Goal: Task Accomplishment & Management: Manage account settings

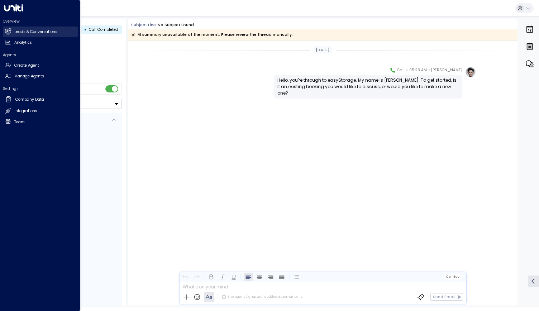
click at [24, 34] on h2 "Leads & Conversations" at bounding box center [35, 32] width 43 height 6
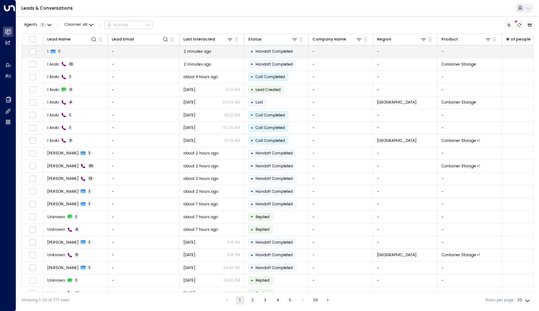
click at [52, 52] on icon at bounding box center [53, 52] width 5 height 4
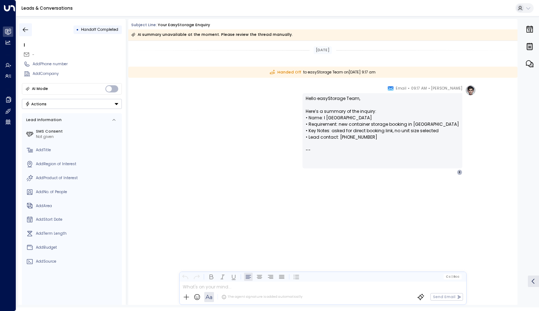
click at [24, 27] on icon "button" at bounding box center [25, 29] width 7 height 7
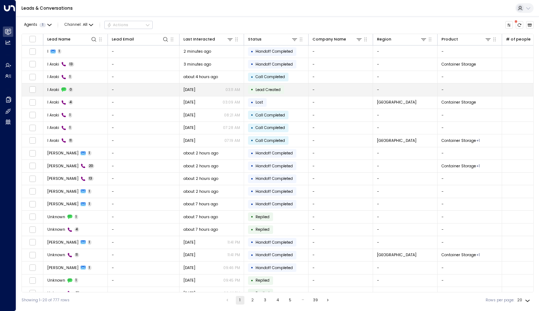
click at [81, 90] on td "I Araki 0" at bounding box center [75, 89] width 64 height 13
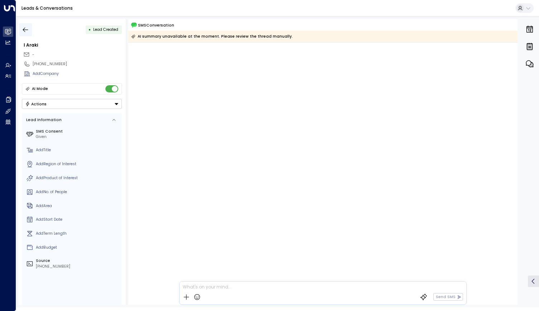
click at [25, 25] on button "button" at bounding box center [25, 29] width 13 height 13
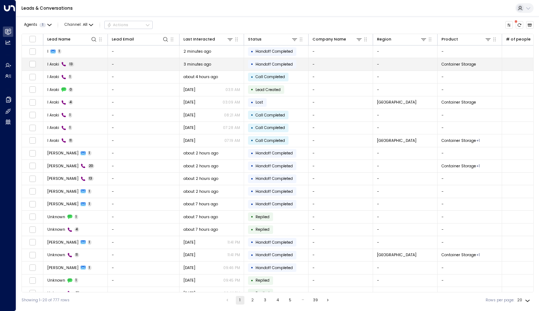
click at [80, 64] on td "I Araki 13" at bounding box center [75, 64] width 64 height 13
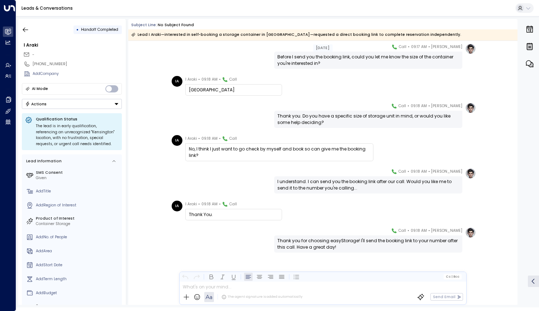
scroll to position [196, 0]
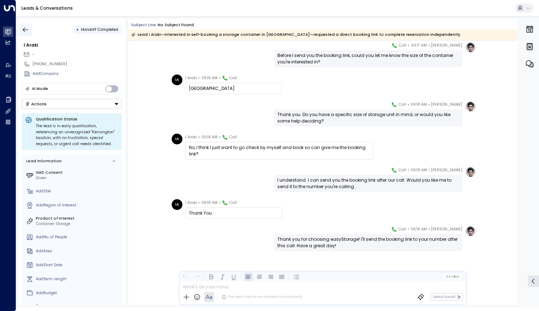
click at [25, 28] on icon "button" at bounding box center [25, 29] width 7 height 7
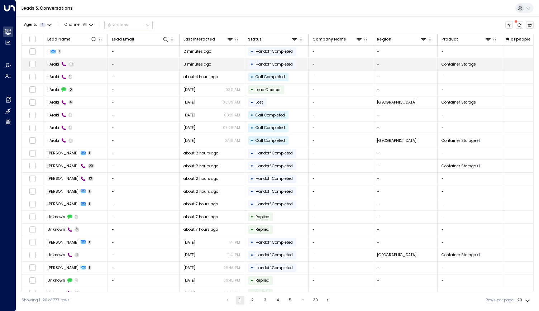
click at [87, 66] on td "I Araki 13" at bounding box center [75, 64] width 64 height 13
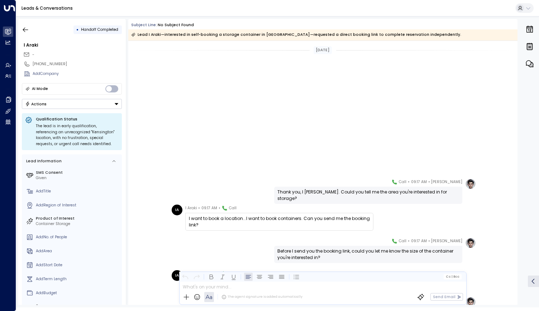
scroll to position [196, 0]
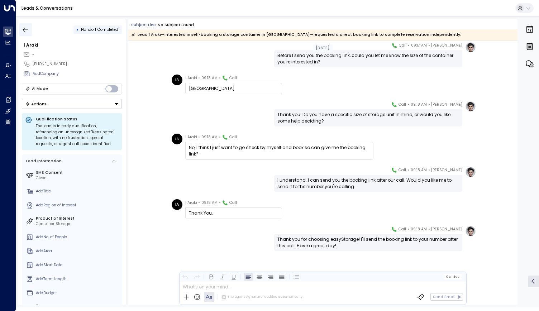
click at [27, 32] on icon "button" at bounding box center [25, 29] width 7 height 7
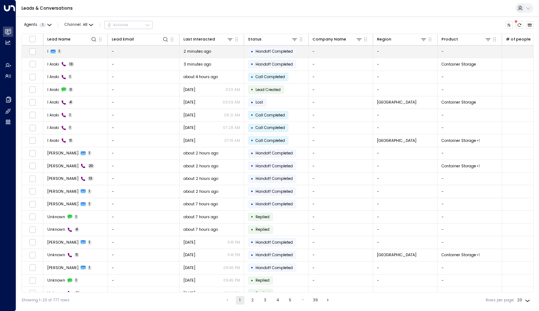
click at [58, 52] on span "1" at bounding box center [60, 51] width 4 height 5
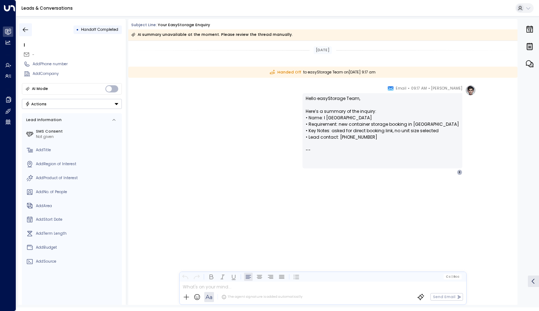
click at [25, 30] on icon "button" at bounding box center [25, 29] width 7 height 7
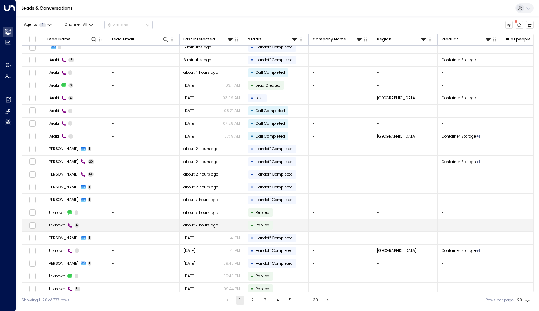
scroll to position [6, 0]
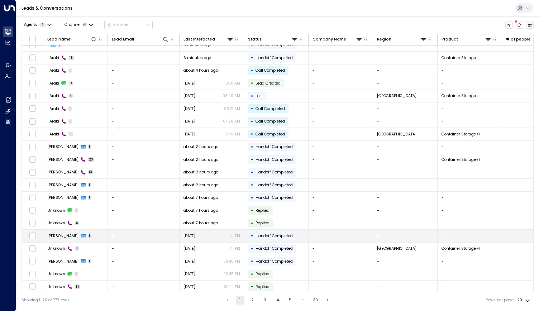
click at [71, 237] on td "John Doe 1" at bounding box center [75, 236] width 64 height 13
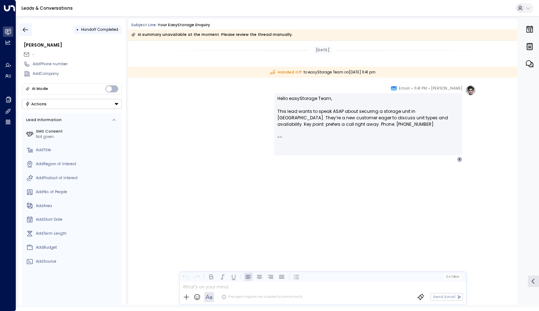
click at [24, 29] on icon "button" at bounding box center [25, 29] width 5 height 5
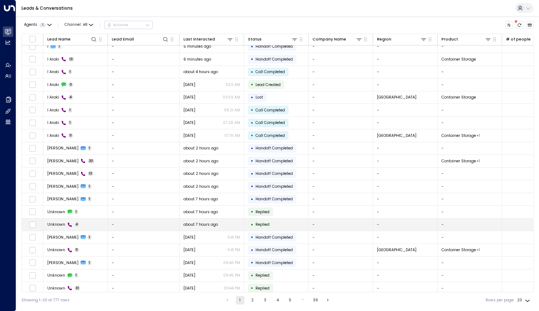
scroll to position [6, 0]
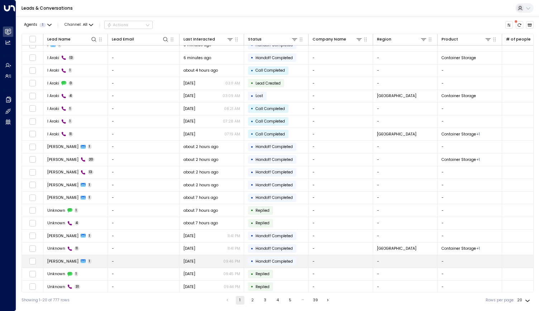
click at [55, 261] on span "John Doe" at bounding box center [62, 261] width 31 height 5
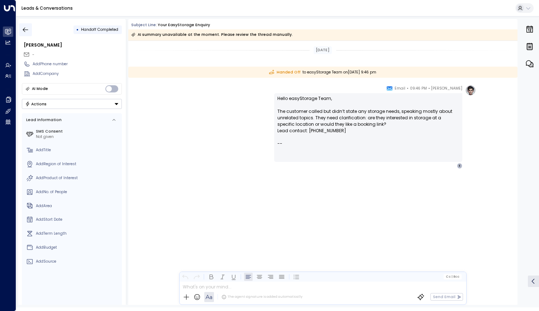
click at [23, 26] on icon "button" at bounding box center [25, 29] width 7 height 7
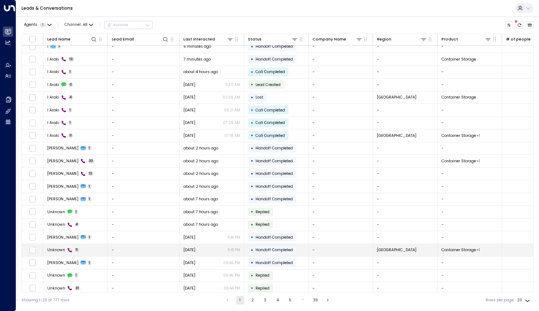
scroll to position [6, 0]
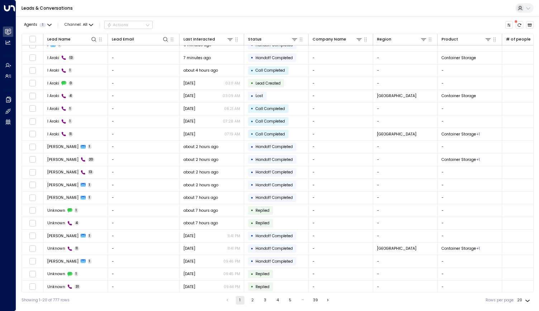
click at [250, 301] on button "2" at bounding box center [252, 300] width 9 height 9
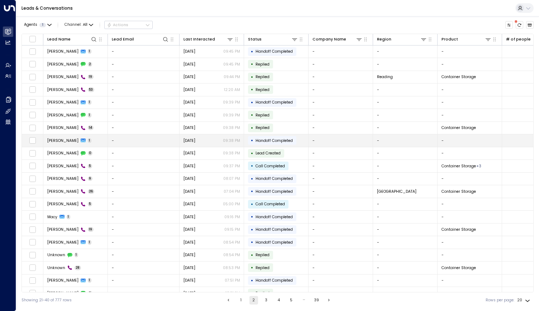
click at [49, 139] on span "Chad" at bounding box center [62, 140] width 31 height 5
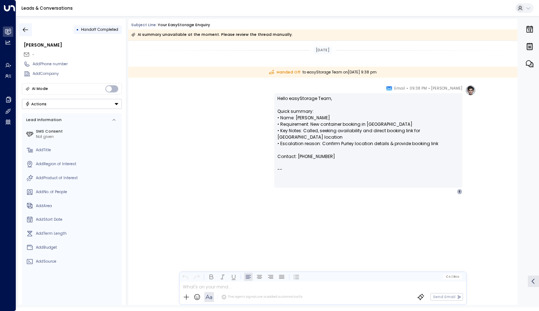
click at [20, 28] on button "button" at bounding box center [25, 29] width 13 height 13
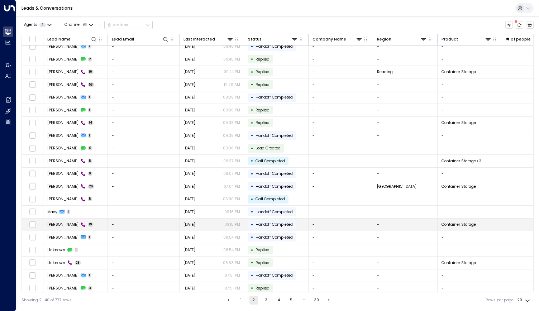
scroll to position [6, 0]
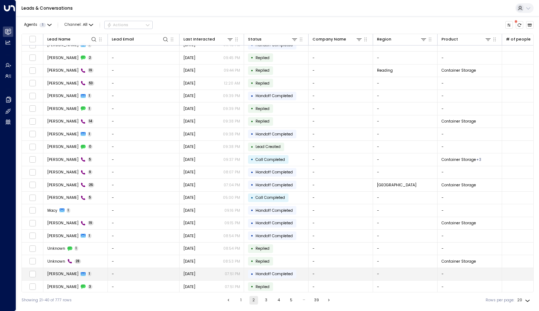
click at [54, 273] on span "Gorang" at bounding box center [62, 273] width 31 height 5
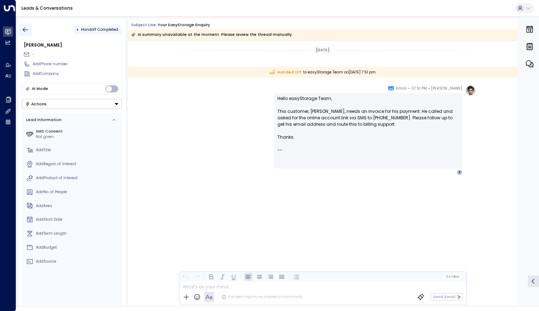
click at [24, 26] on icon "button" at bounding box center [25, 29] width 7 height 7
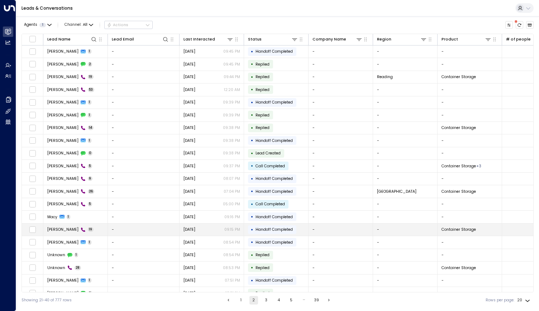
scroll to position [6, 0]
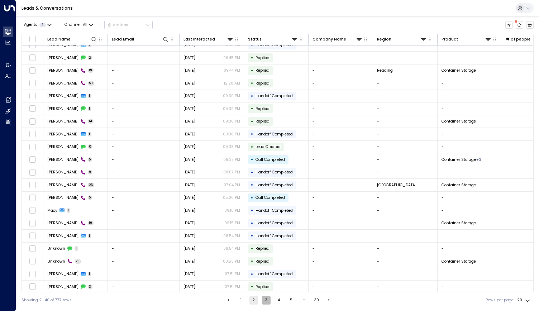
click at [265, 299] on button "3" at bounding box center [266, 300] width 9 height 9
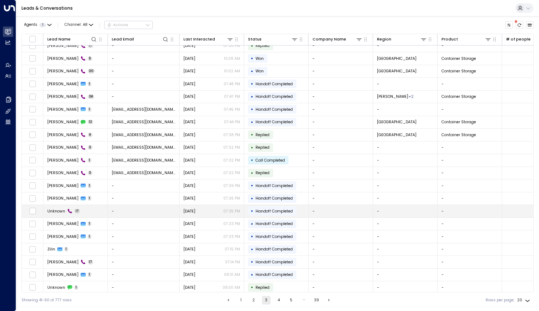
scroll to position [6, 0]
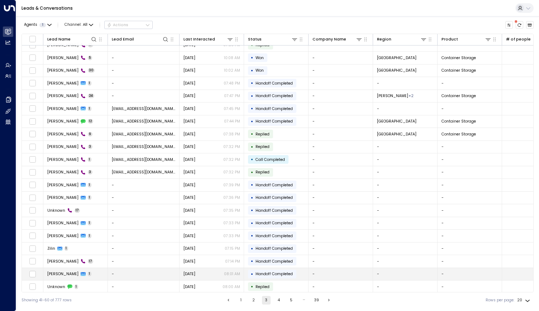
click at [54, 275] on td "John Doe 1" at bounding box center [75, 274] width 64 height 13
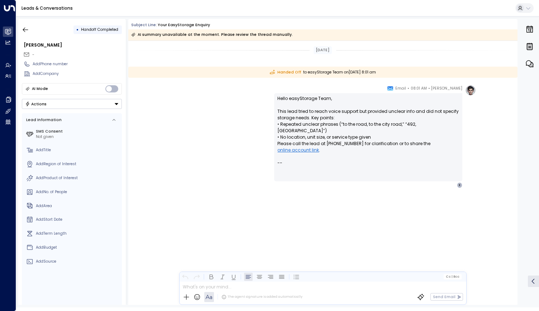
click at [308, 147] on p "Hello easyStorage Team, This lead tried to reach voice support but provided unc…" at bounding box center [368, 127] width 182 height 64
click at [307, 147] on link "online account link" at bounding box center [298, 150] width 42 height 6
click at [23, 29] on icon "button" at bounding box center [25, 29] width 5 height 5
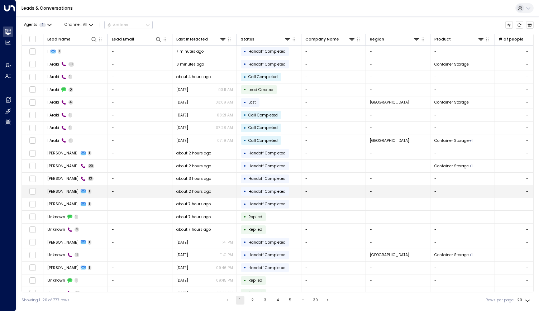
click at [52, 189] on span "[PERSON_NAME]" at bounding box center [62, 191] width 31 height 5
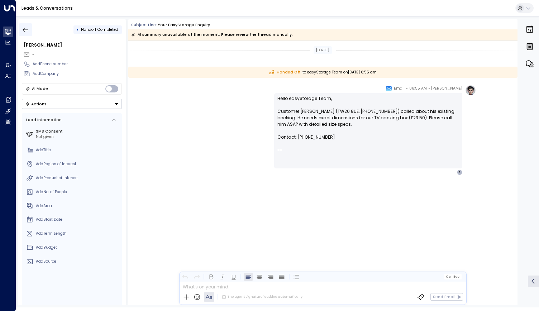
click at [25, 31] on icon "button" at bounding box center [25, 29] width 7 height 7
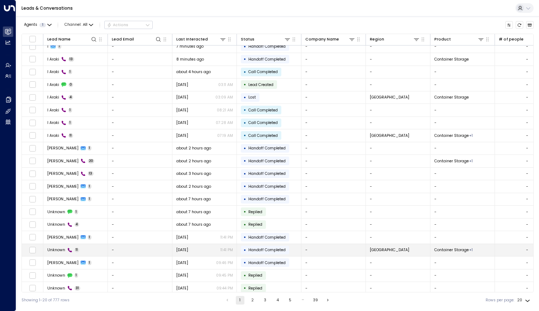
scroll to position [6, 0]
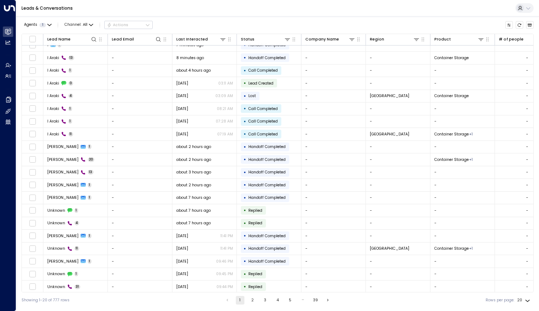
click at [251, 301] on button "2" at bounding box center [252, 300] width 9 height 9
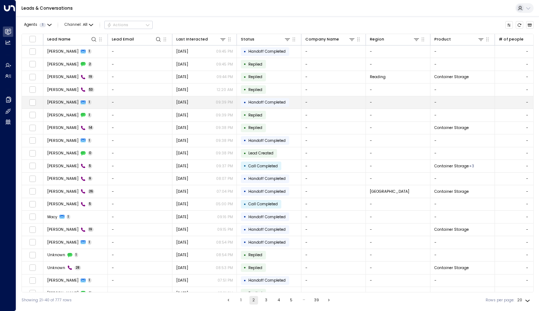
click at [49, 102] on span "Elliot" at bounding box center [62, 102] width 31 height 5
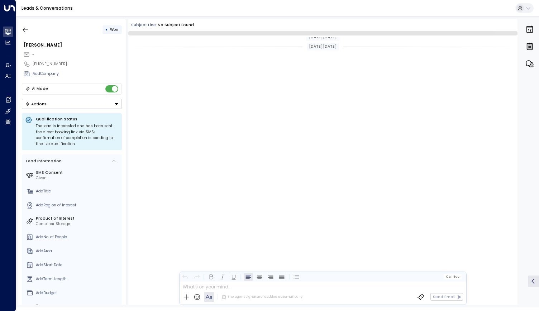
scroll to position [1833, 0]
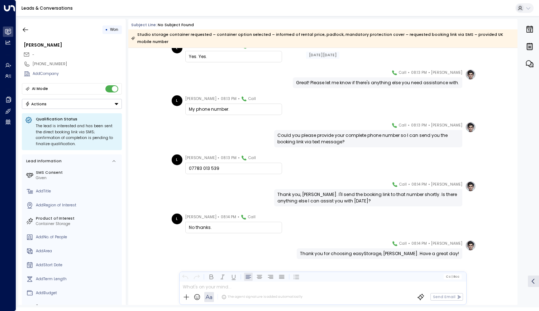
scroll to position [1837, 0]
